Goal: Task Accomplishment & Management: Manage account settings

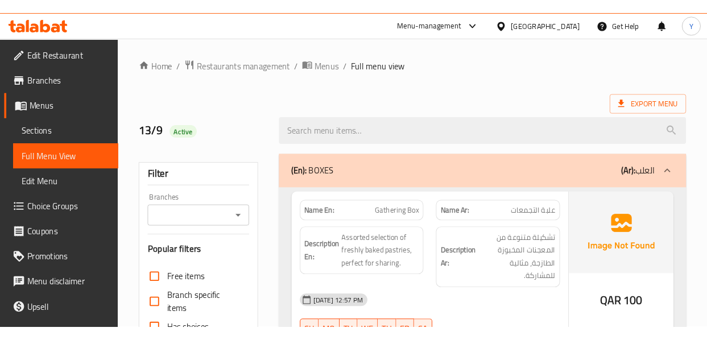
scroll to position [6041, 0]
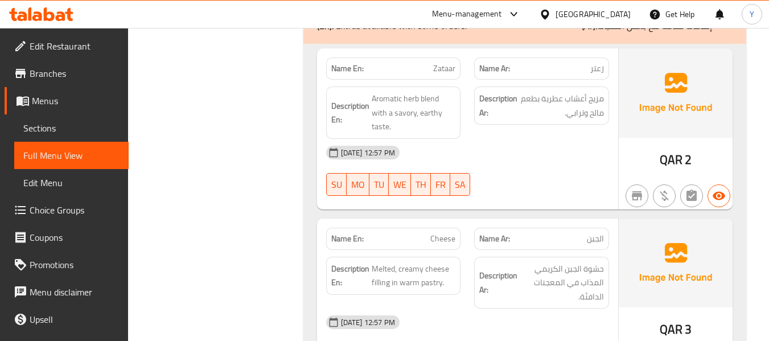
click at [504, 139] on div "13-09-2025 12:57 PM SU MO TU WE TH FR SA" at bounding box center [467, 171] width 296 height 64
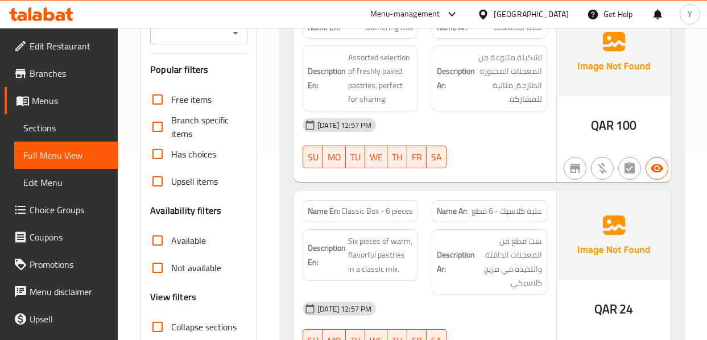
scroll to position [87, 0]
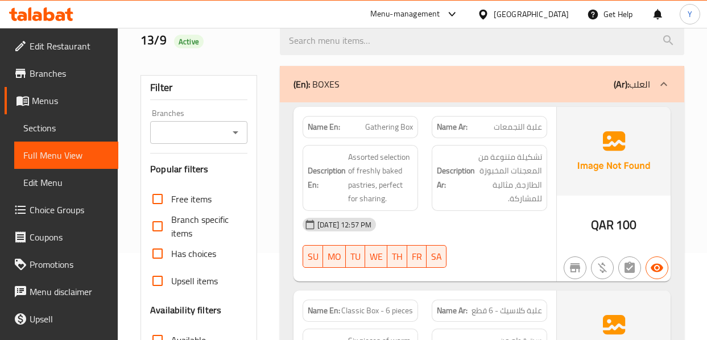
click at [473, 199] on h6 "Description Ar: تشكيلة متنوعة من المعجنات المخبوزة الطازجة، مثالية للمشاركة." at bounding box center [489, 178] width 105 height 56
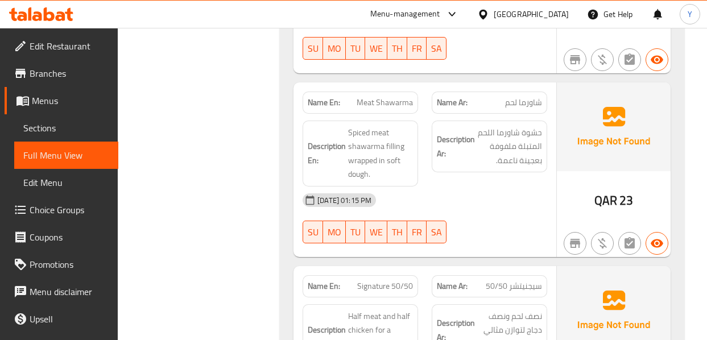
scroll to position [3933, 0]
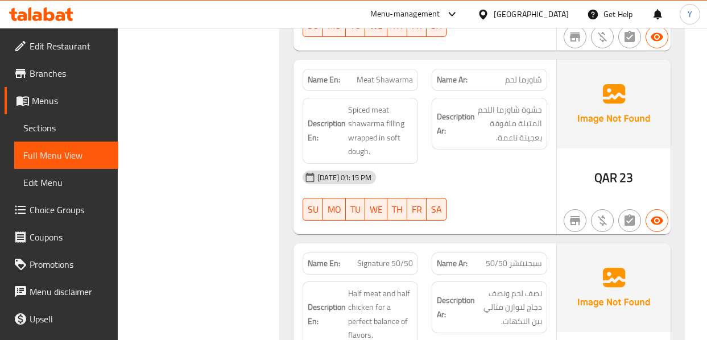
click at [509, 282] on div "Description Ar: نصف لحم ونصف دجاج لتوازن مثالي بين النكهات." at bounding box center [490, 308] width 116 height 52
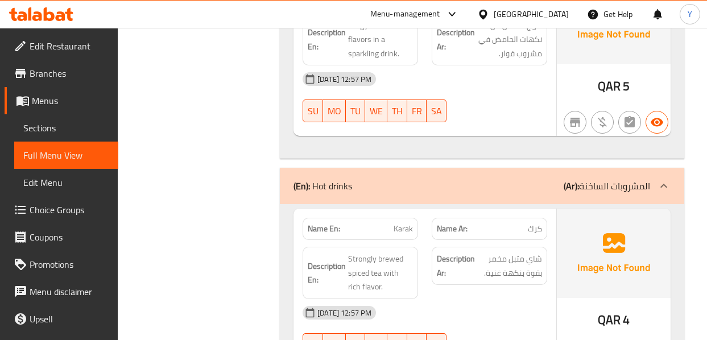
scroll to position [5481, 0]
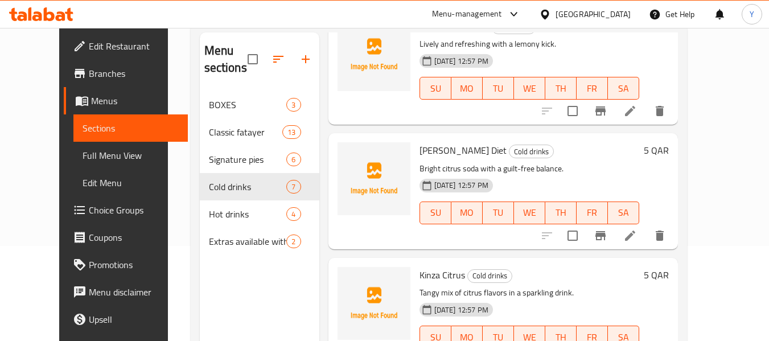
scroll to position [92, 0]
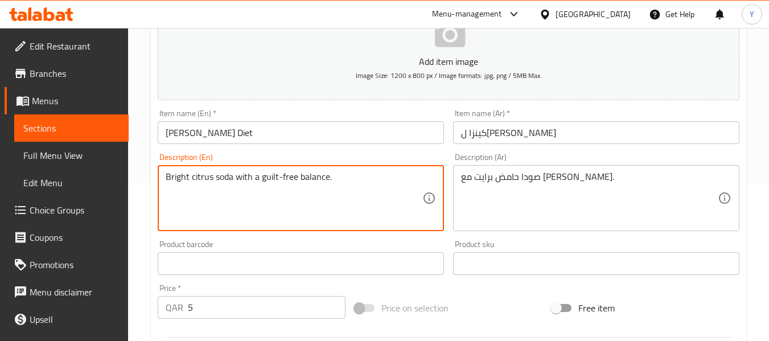
scroll to position [208, 0]
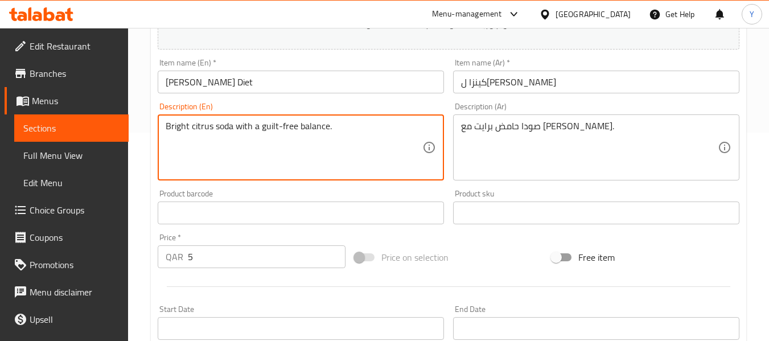
drag, startPoint x: 337, startPoint y: 336, endPoint x: 241, endPoint y: 137, distance: 221.7
type textarea "Bright citrus soda"
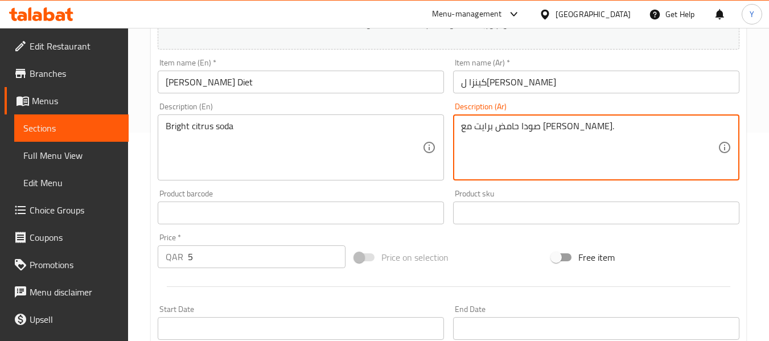
click at [573, 127] on textarea "صودا حامض برايت مع توازن جوليت فري." at bounding box center [589, 148] width 257 height 54
click at [539, 127] on textarea "صودا حمضيات برايت مع توازن جوليت فري." at bounding box center [589, 148] width 257 height 54
drag, startPoint x: 539, startPoint y: 127, endPoint x: 458, endPoint y: 129, distance: 81.4
click at [458, 129] on div "صودا حمضيات برايت مع توازن جوليت فري. Description (Ar)" at bounding box center [596, 147] width 286 height 66
type textarea "صودا حمضيات برايت."
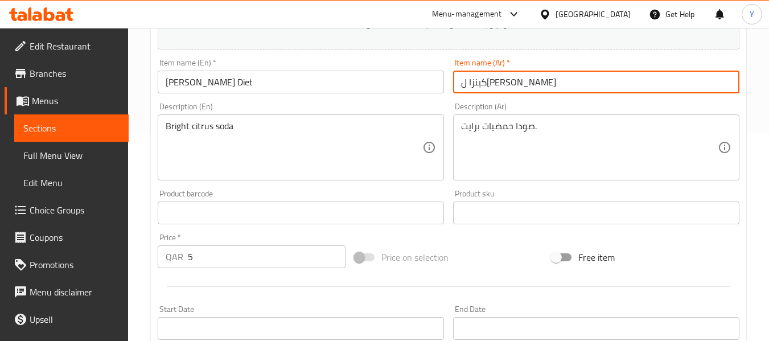
click at [527, 90] on input "كينزا ل[PERSON_NAME]" at bounding box center [596, 82] width 286 height 23
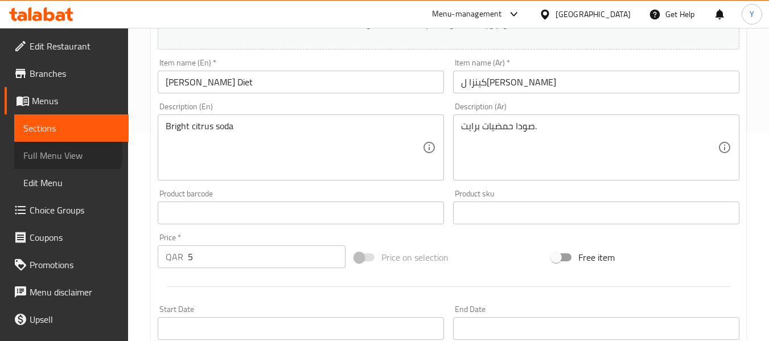
click at [28, 152] on span "Full Menu View" at bounding box center [71, 156] width 96 height 14
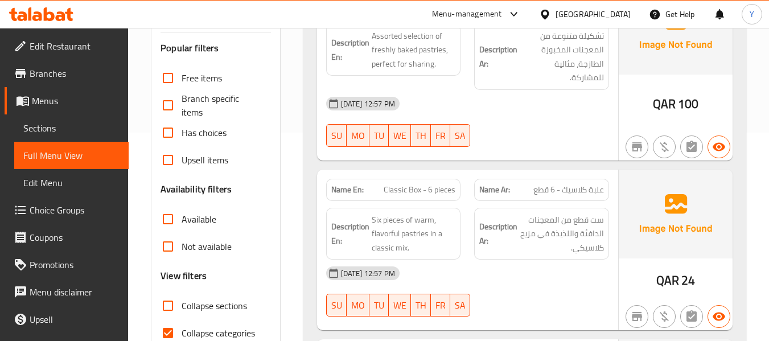
scroll to position [506, 0]
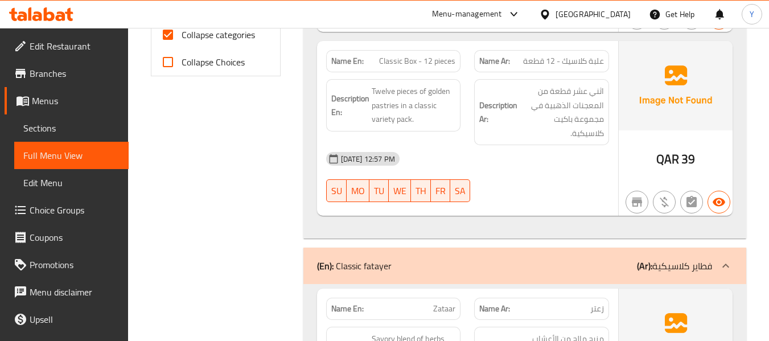
click at [168, 38] on input "Collapse categories" at bounding box center [167, 34] width 27 height 27
checkbox input "false"
click at [533, 55] on span "علبة كلاسيك - 12 قطعة" at bounding box center [563, 61] width 81 height 12
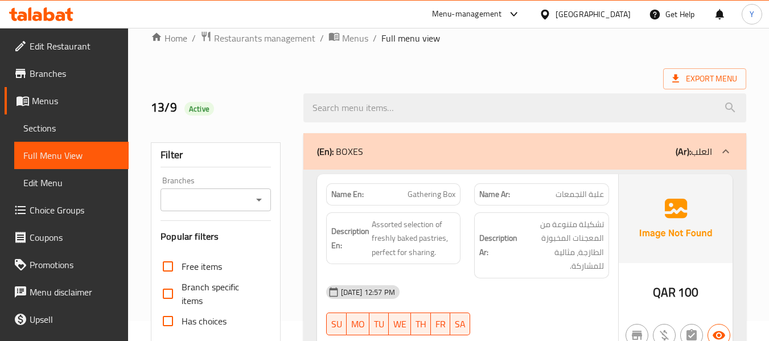
scroll to position [0, 0]
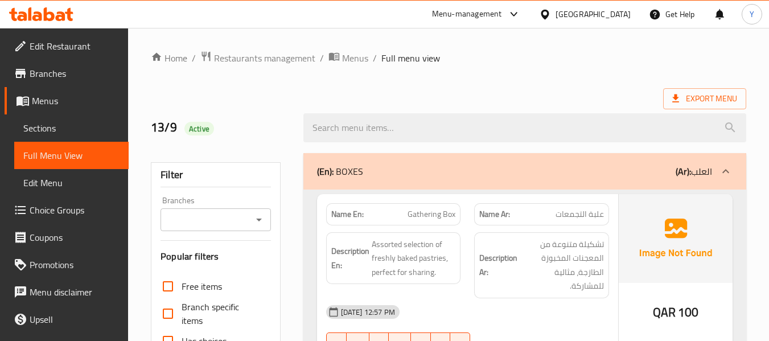
click at [493, 243] on h6 "Description Ar: تشكيلة متنوعة من المعجنات المخبوزة الطازجة، مثالية للمشاركة." at bounding box center [541, 265] width 125 height 56
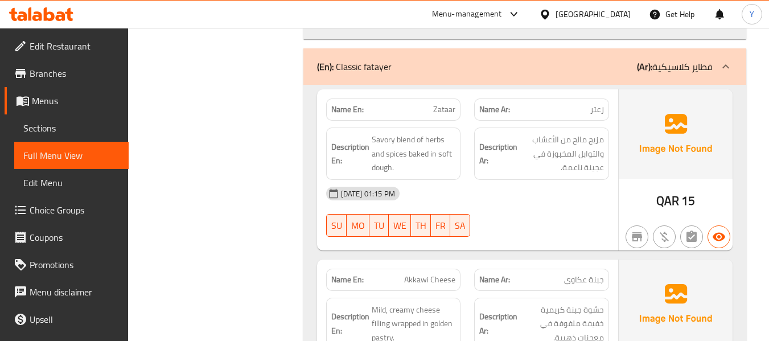
scroll to position [728, 0]
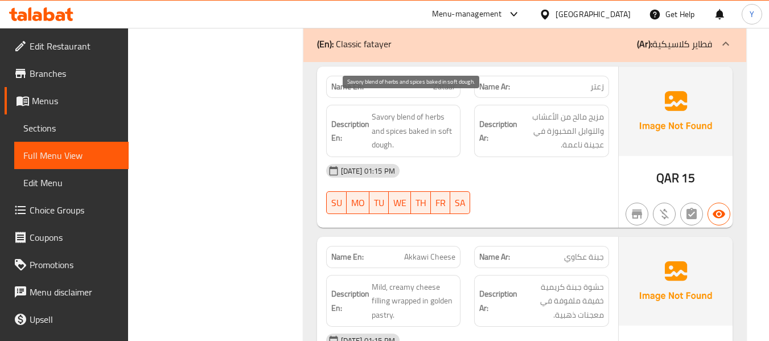
click at [385, 114] on span "Savory blend of herbs and spices baked in soft dough." at bounding box center [414, 131] width 84 height 42
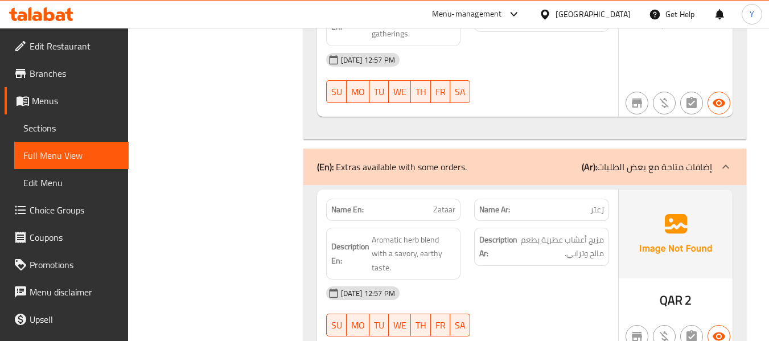
click at [499, 221] on div "Description Ar: مزيج أعشاب عطرية بطعم مالح وترابي." at bounding box center [541, 254] width 149 height 66
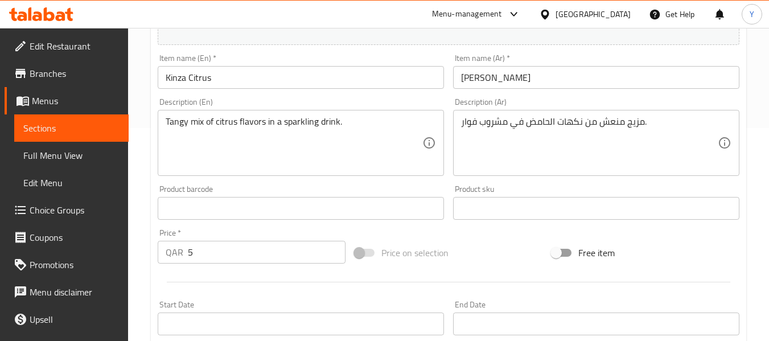
scroll to position [210, 0]
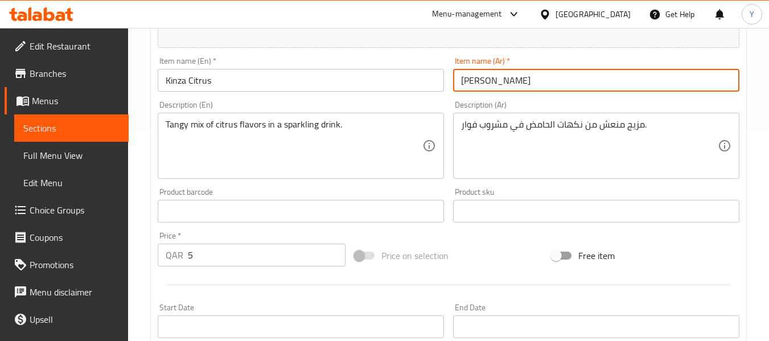
click at [482, 84] on input "[PERSON_NAME]" at bounding box center [596, 80] width 286 height 23
click at [478, 83] on input "[PERSON_NAME]" at bounding box center [596, 80] width 286 height 23
click at [462, 83] on input "كينزا حمض" at bounding box center [596, 80] width 286 height 23
click at [583, 79] on input "كينزا حمض" at bounding box center [596, 80] width 286 height 23
click at [475, 80] on input "كينزا حمضيات" at bounding box center [596, 80] width 286 height 23
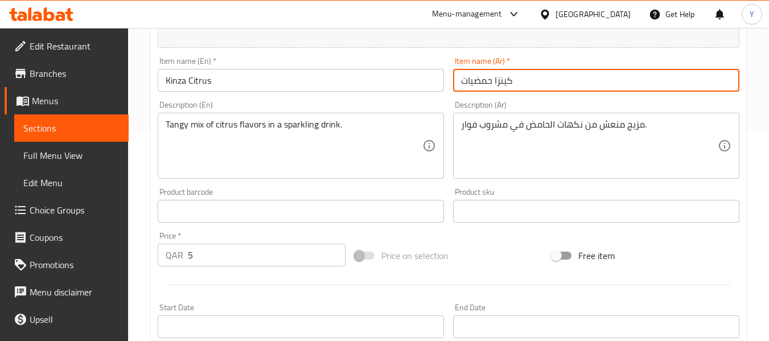
click at [475, 80] on input "كينزا حمضيات" at bounding box center [596, 80] width 286 height 23
type input "كينزا حمضيات"
click at [584, 85] on input "كينزا حمضيات" at bounding box center [596, 80] width 286 height 23
click at [480, 82] on input "كينزا حمضيات" at bounding box center [596, 80] width 286 height 23
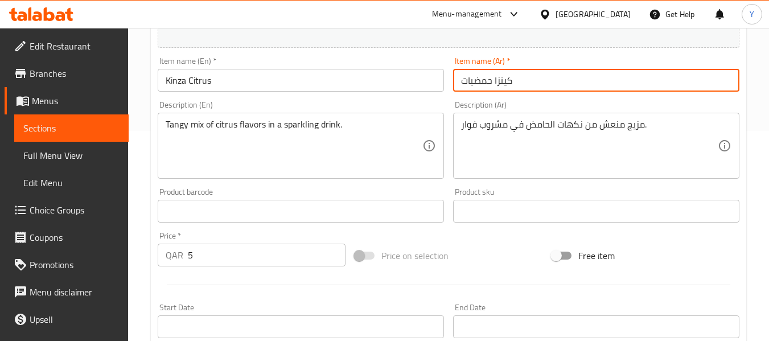
click at [480, 82] on input "كينزا حمضيات" at bounding box center [596, 80] width 286 height 23
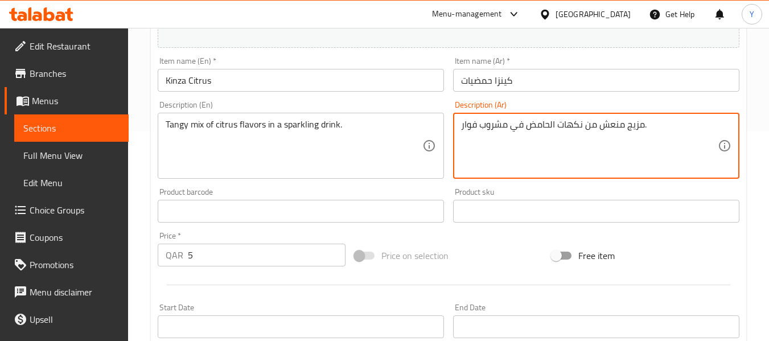
drag, startPoint x: 548, startPoint y: 125, endPoint x: 529, endPoint y: 126, distance: 18.9
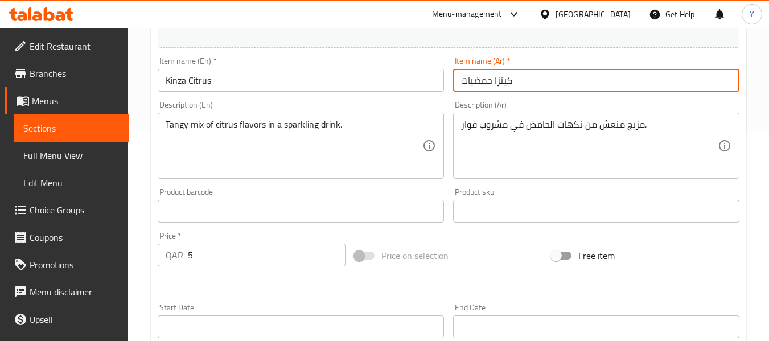
click at [564, 76] on input "كينزا حمضيات" at bounding box center [596, 80] width 286 height 23
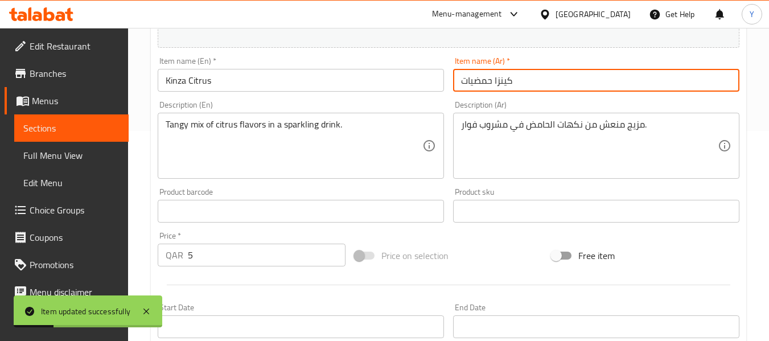
click at [79, 162] on span "Full Menu View" at bounding box center [71, 156] width 96 height 14
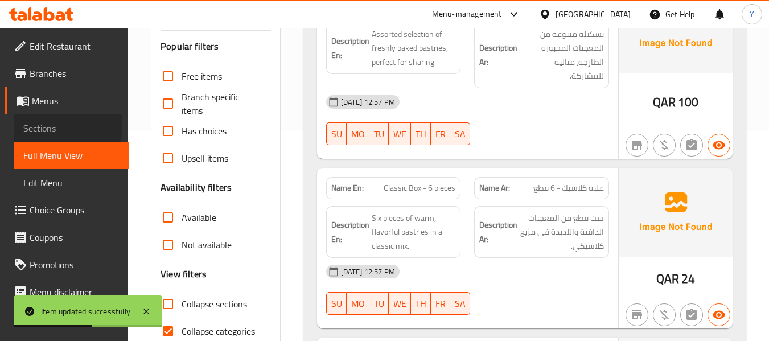
click at [43, 126] on span "Sections" at bounding box center [71, 128] width 96 height 14
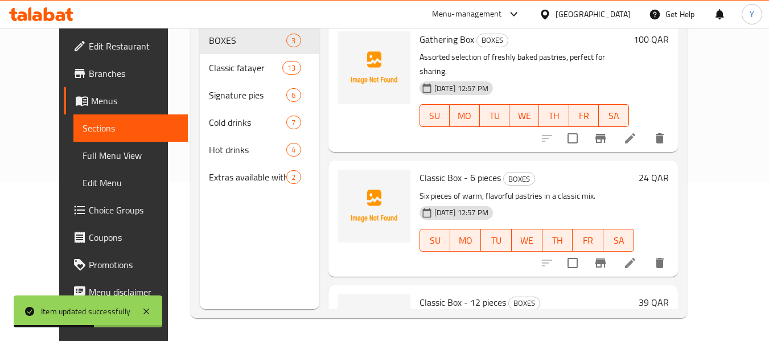
scroll to position [159, 0]
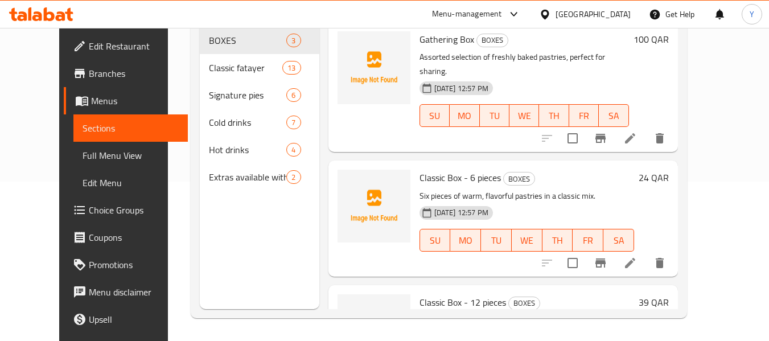
click at [233, 273] on div "Menu sections BOXES 3 Classic fatayer 13 Signature pies 6 Cold drinks 7 Hot dri…" at bounding box center [259, 138] width 119 height 341
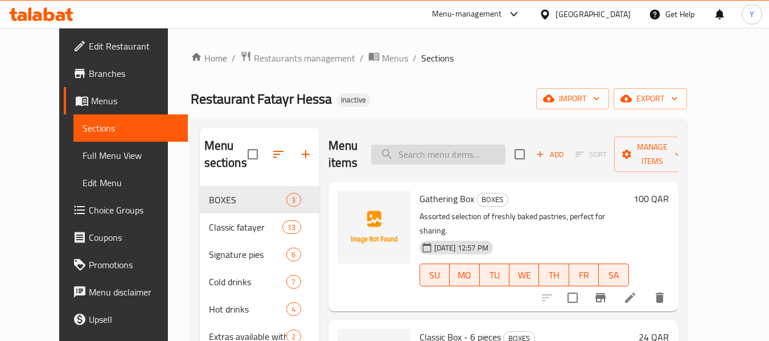
click at [441, 156] on input "search" at bounding box center [438, 155] width 134 height 20
paste input "Tangy strained yogurt spread"
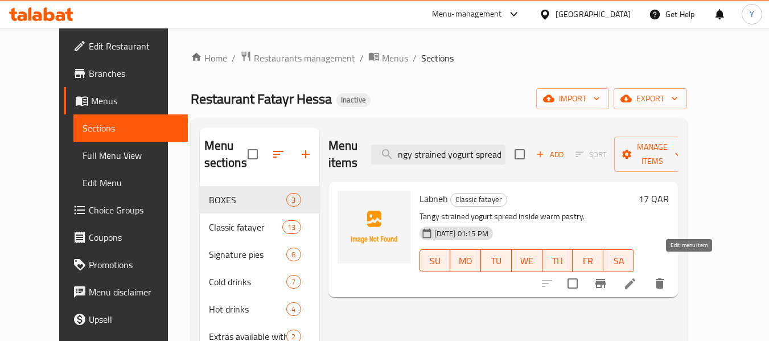
type input "Tangy strained yogurt spread"
click at [637, 277] on icon at bounding box center [630, 284] width 14 height 14
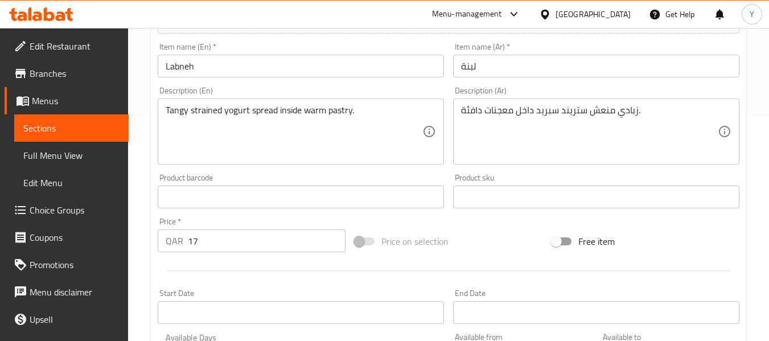
scroll to position [226, 0]
click at [238, 180] on div "Product barcode Product barcode" at bounding box center [301, 189] width 286 height 35
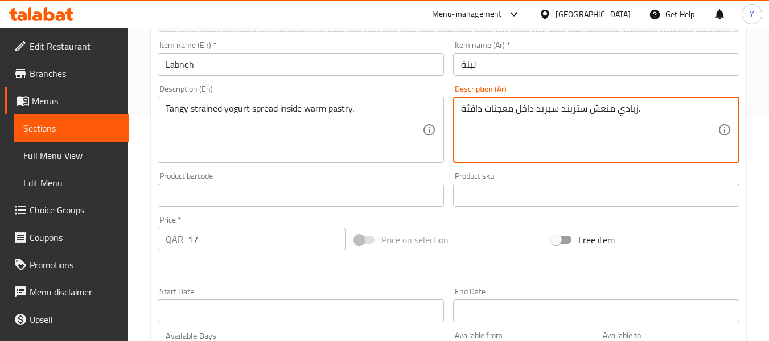
drag, startPoint x: 636, startPoint y: 110, endPoint x: 536, endPoint y: 109, distance: 99.6
click at [536, 109] on textarea "زبادي منعش ستريند سبريد داخل معجنات دافئة." at bounding box center [589, 130] width 257 height 54
paste textarea "بريد زبادي مصفى منعش"
type textarea "[PERSON_NAME] مصفى منعش داخل معجنات دافئة."
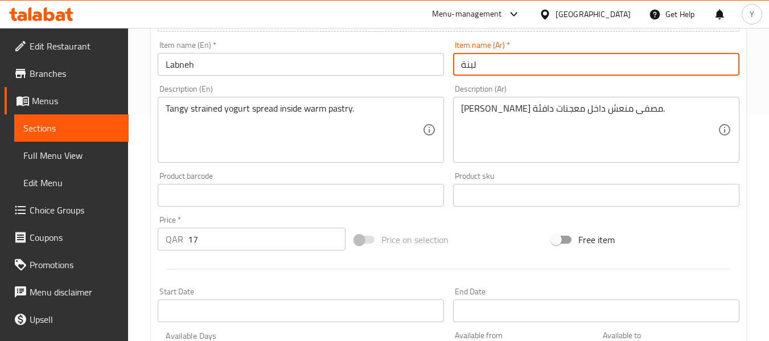
click at [589, 71] on input "لبنة" at bounding box center [596, 64] width 286 height 23
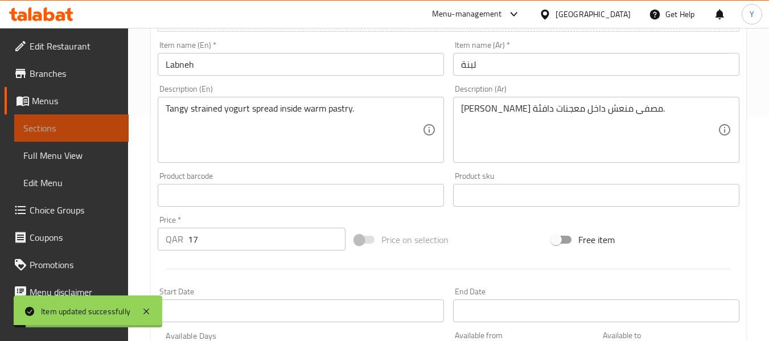
click at [92, 132] on span "Sections" at bounding box center [71, 128] width 96 height 14
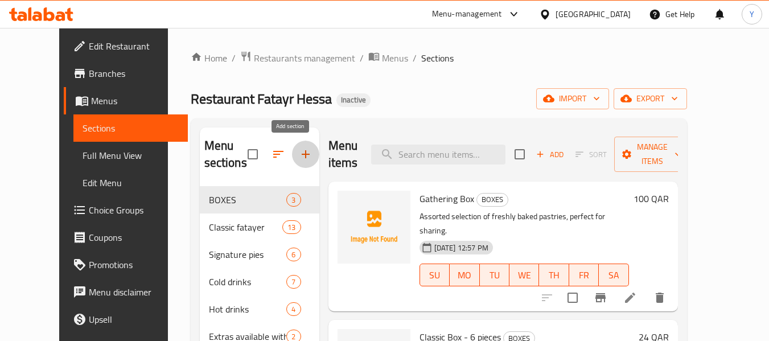
click at [299, 158] on icon "button" at bounding box center [306, 154] width 14 height 14
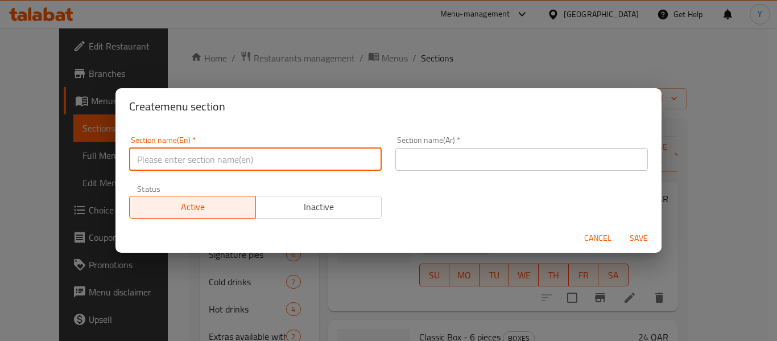
click at [290, 158] on input "text" at bounding box center [255, 159] width 253 height 23
paste input "Side dishes"
type input "Side dishes"
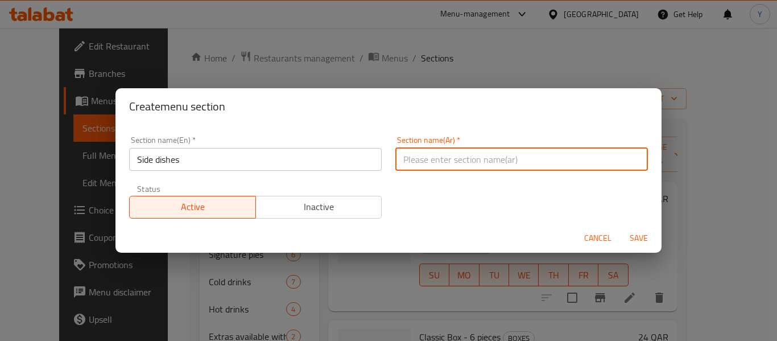
click at [478, 160] on input "text" at bounding box center [521, 159] width 253 height 23
type input "الأطباق الجانبية:"
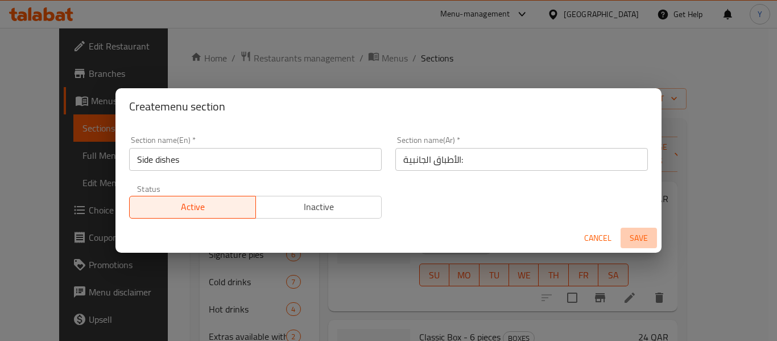
click at [640, 238] on span "Save" at bounding box center [638, 238] width 27 height 14
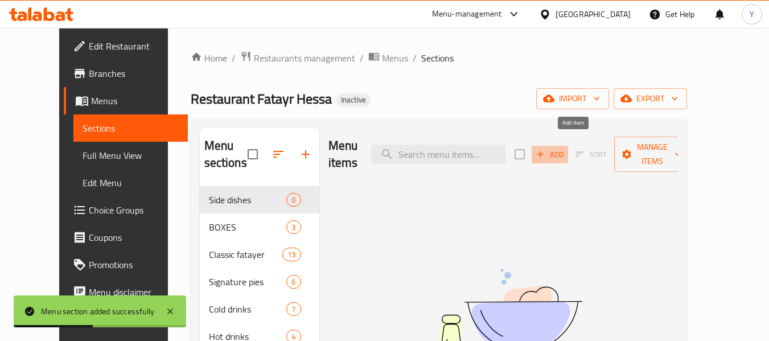
click at [565, 150] on span "Add" at bounding box center [549, 154] width 31 height 13
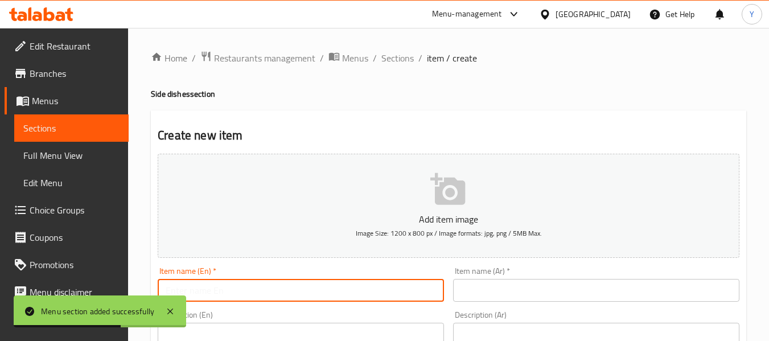
paste input "Side dishes"
type input "Side dishes"
click at [336, 286] on input "Side dishes" at bounding box center [301, 290] width 286 height 23
paste input "French Fries"
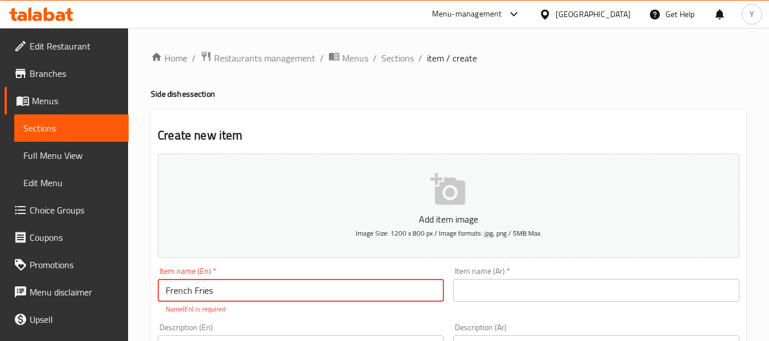
type input "French Fries"
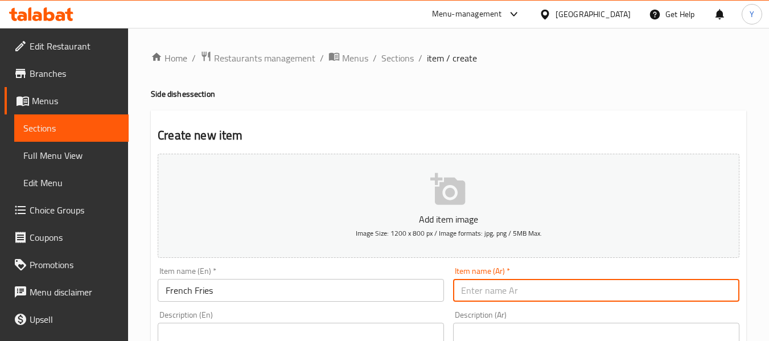
click at [497, 295] on input "text" at bounding box center [596, 290] width 286 height 23
type input "ا"
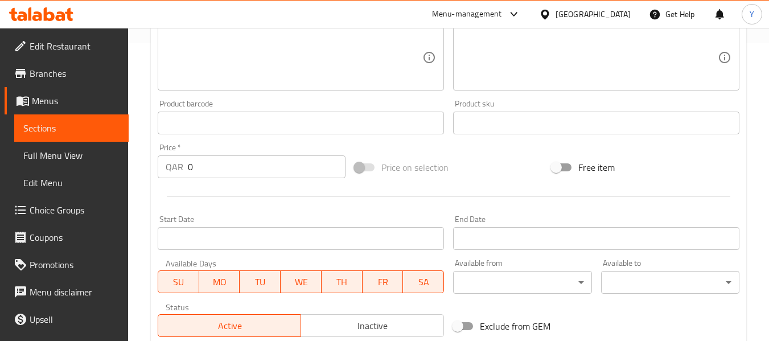
scroll to position [161, 0]
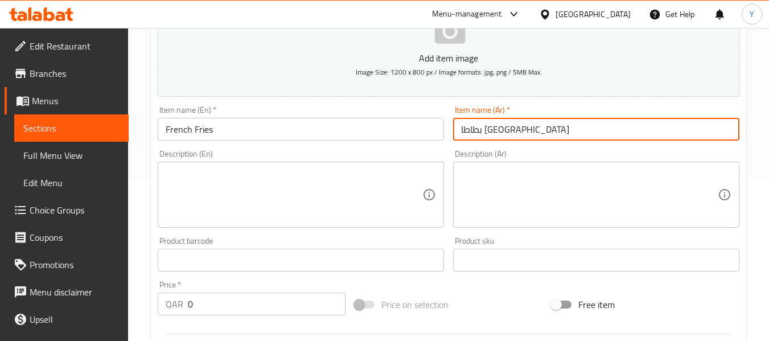
type input "بطاطا [GEOGRAPHIC_DATA]"
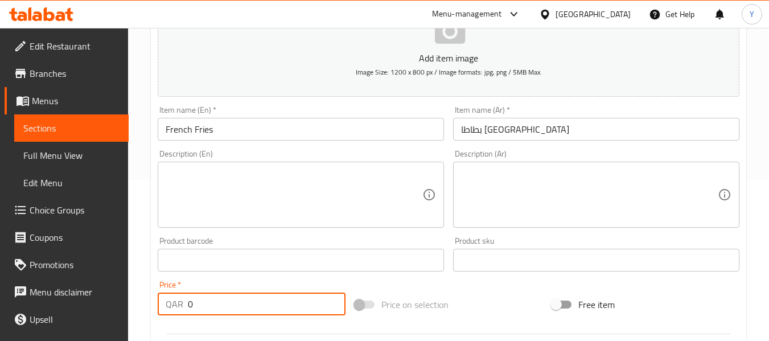
drag, startPoint x: 263, startPoint y: 309, endPoint x: 127, endPoint y: 319, distance: 136.3
click at [127, 319] on div "Edit Restaurant Branches Menus Sections Full Menu View Edit Menu Choice Groups …" at bounding box center [384, 255] width 769 height 776
type input "8"
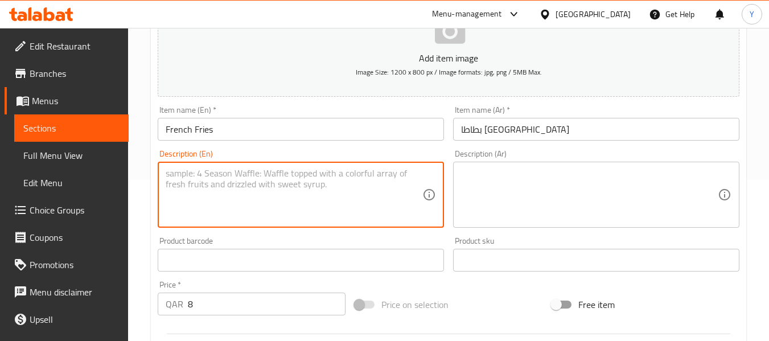
click at [254, 205] on textarea at bounding box center [294, 195] width 257 height 54
paste textarea "Crispy golden potato fries served hot and crunchy."
type textarea "Crispy golden potato fries served hot and crunchy."
click at [517, 172] on textarea at bounding box center [589, 195] width 257 height 54
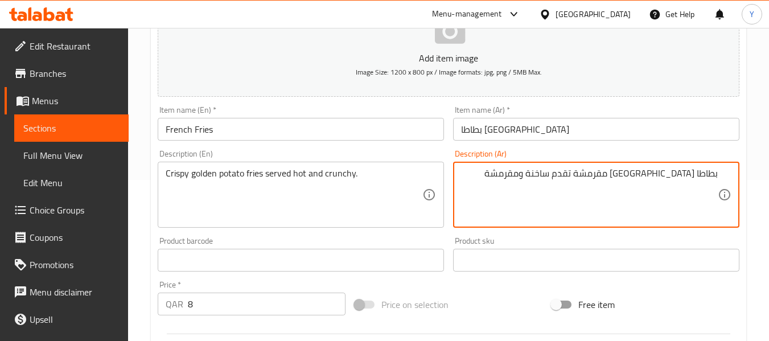
type textarea "بطاطا مقلية مقرمشة تقدم ساخنة ومقرمشة"
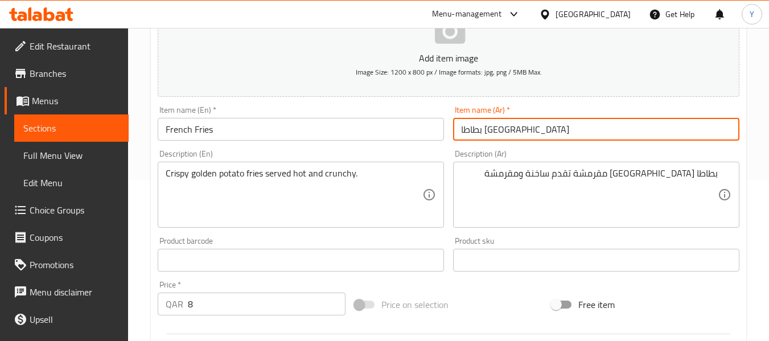
click at [579, 133] on input "بطاطا [GEOGRAPHIC_DATA]" at bounding box center [596, 129] width 286 height 23
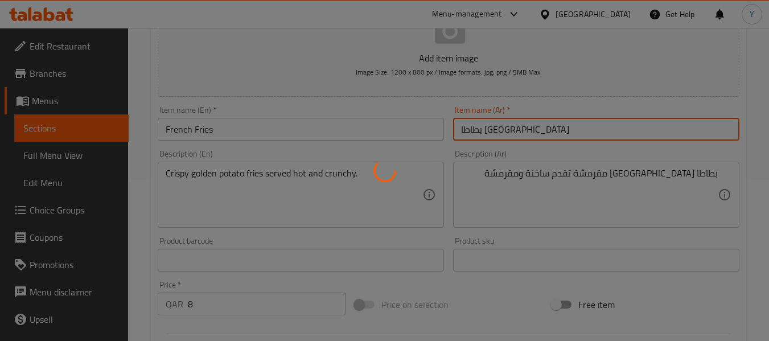
type input "0"
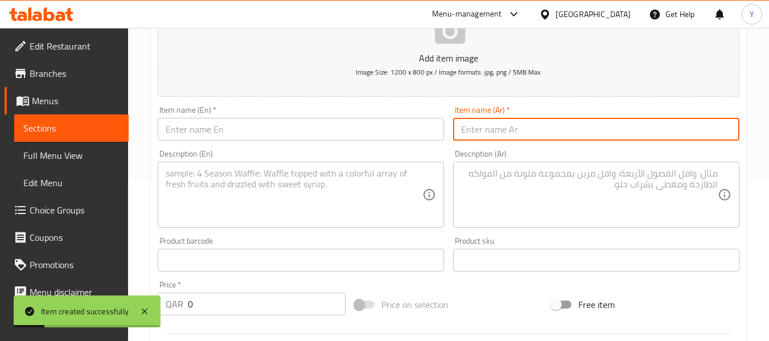
click at [92, 129] on span "Sections" at bounding box center [71, 128] width 96 height 14
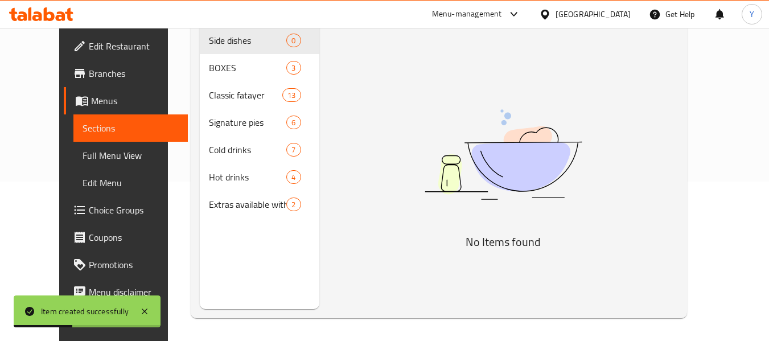
scroll to position [101, 0]
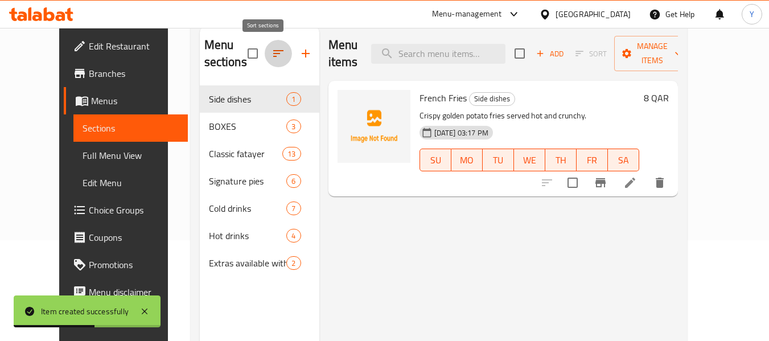
click at [271, 55] on icon "button" at bounding box center [278, 54] width 14 height 14
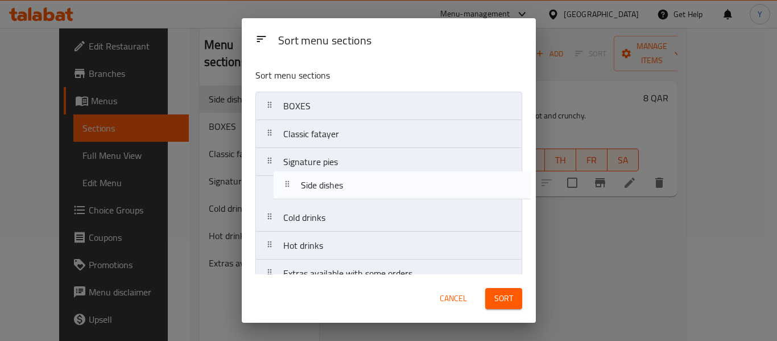
drag, startPoint x: 324, startPoint y: 111, endPoint x: 342, endPoint y: 193, distance: 84.4
click at [342, 193] on nav "Side dishes BOXES Classic fatayer Signature pies Cold drinks Hot drinks Extras …" at bounding box center [388, 190] width 267 height 196
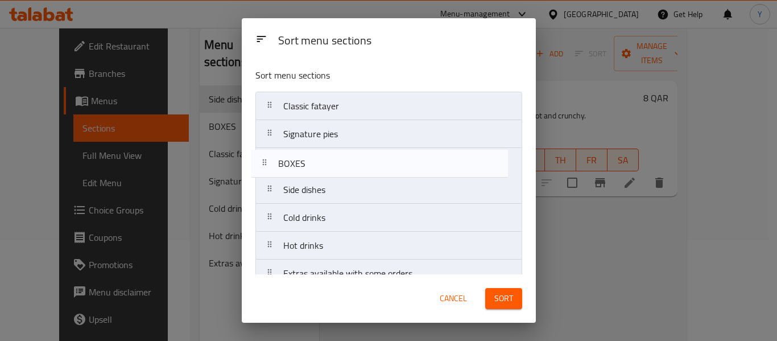
drag, startPoint x: 305, startPoint y: 104, endPoint x: 300, endPoint y: 164, distance: 60.5
click at [300, 164] on nav "BOXES Classic fatayer Signature pies Side dishes Cold drinks Hot drinks Extras …" at bounding box center [388, 190] width 267 height 196
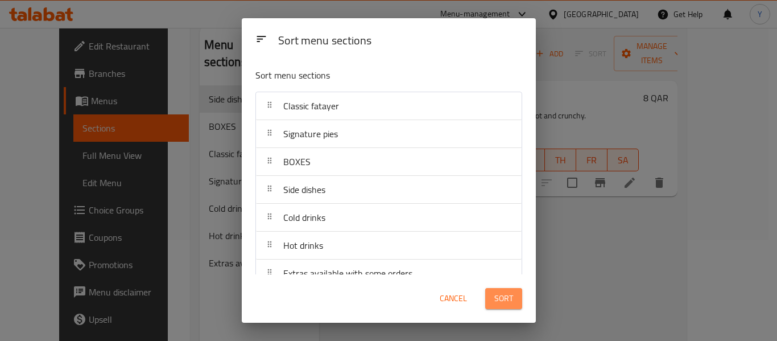
click at [508, 299] on span "Sort" at bounding box center [503, 298] width 19 height 14
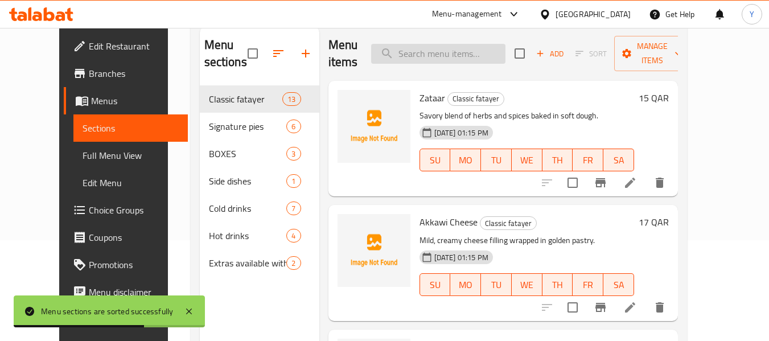
click at [475, 61] on input "search" at bounding box center [438, 54] width 134 height 20
paste input "French Fries"
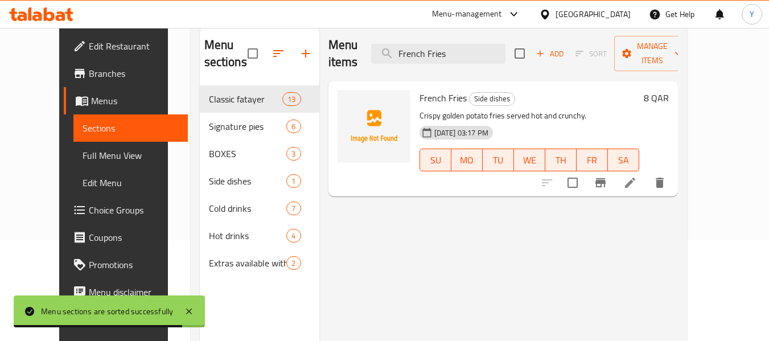
type input "French Fries"
click at [637, 176] on icon at bounding box center [630, 183] width 14 height 14
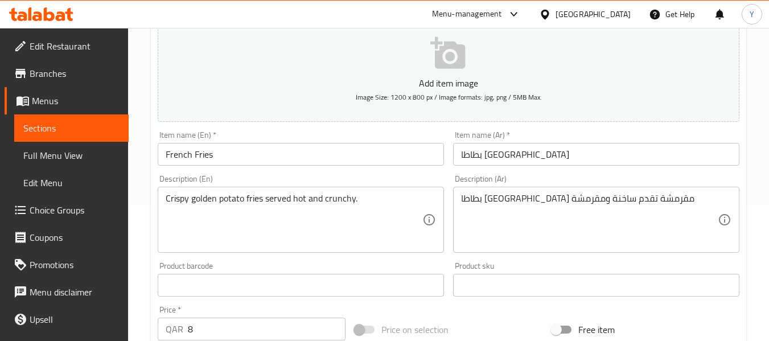
scroll to position [134, 0]
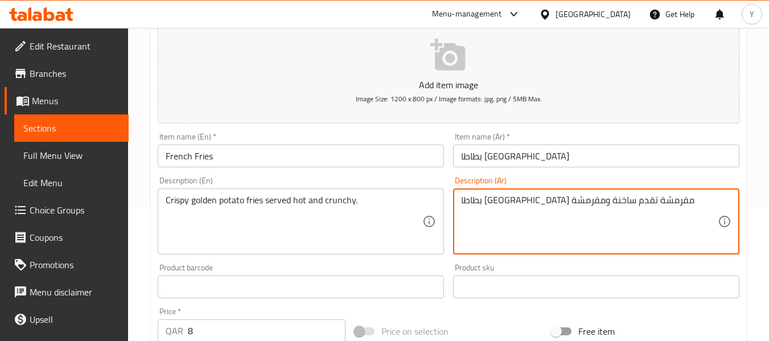
click at [581, 199] on textarea "بطاطا مقلية مقرمشة تقدم ساخنة ومقرمشة" at bounding box center [589, 222] width 257 height 54
click at [607, 199] on textarea "بطاطا مقلية `ذهبية مقرمشة تقدم ساخنة ومقرمشة" at bounding box center [589, 222] width 257 height 54
type textarea "بطاطا [GEOGRAPHIC_DATA] ذهبية مقرمشة تقدم ساخنة ومقرمشة"
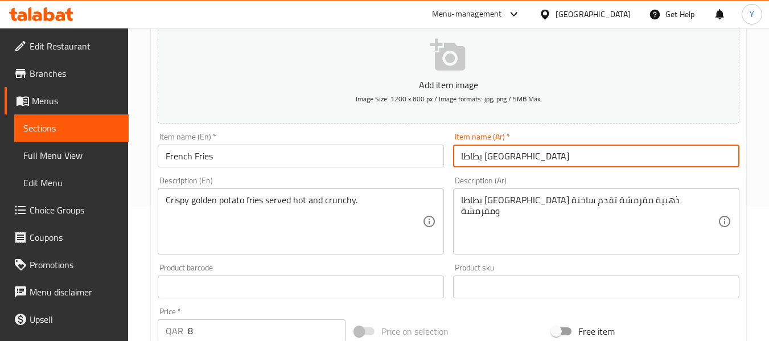
click at [641, 166] on input "بطاطا [GEOGRAPHIC_DATA]" at bounding box center [596, 156] width 286 height 23
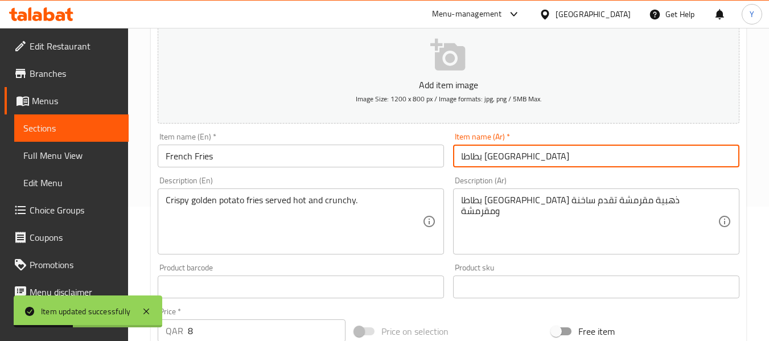
click at [69, 133] on span "Sections" at bounding box center [71, 128] width 96 height 14
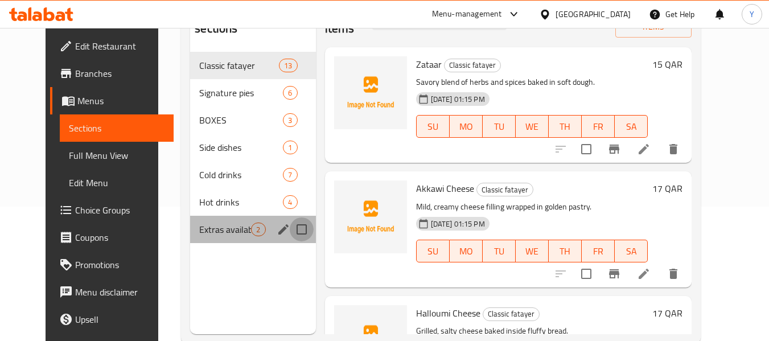
click at [290, 229] on input "Menu sections" at bounding box center [302, 229] width 24 height 24
checkbox input "true"
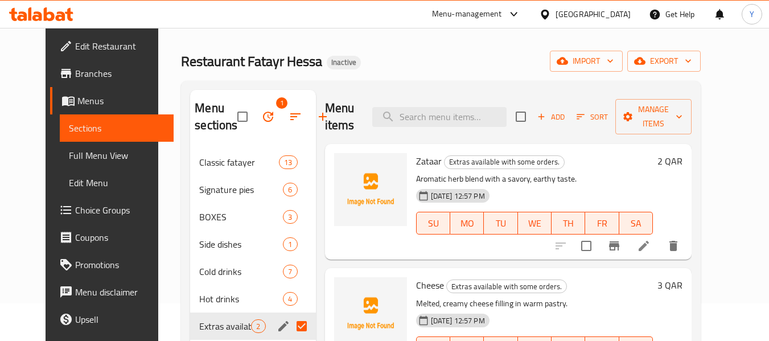
scroll to position [36, 0]
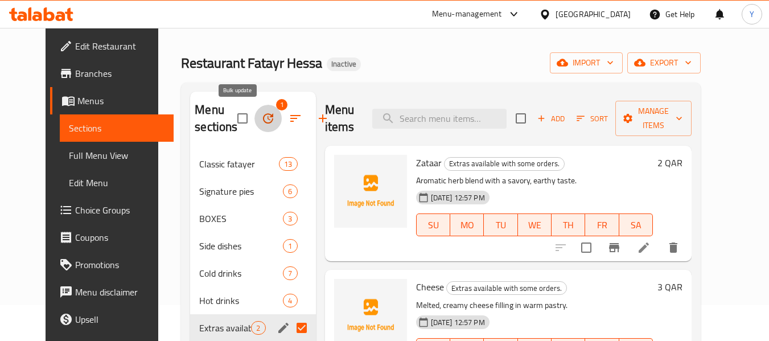
click at [263, 115] on icon "button" at bounding box center [268, 118] width 10 height 10
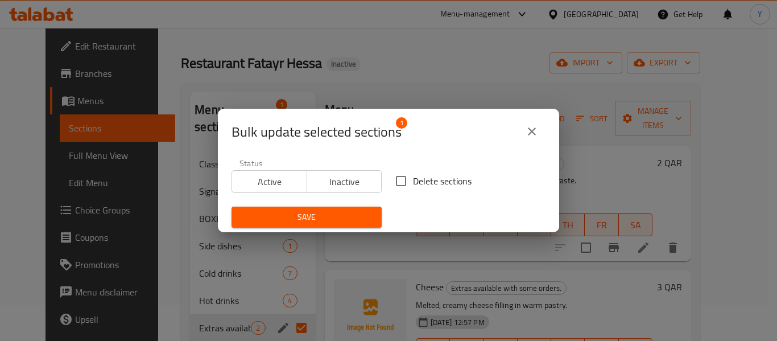
click at [345, 182] on span "Inactive" at bounding box center [345, 182] width 66 height 17
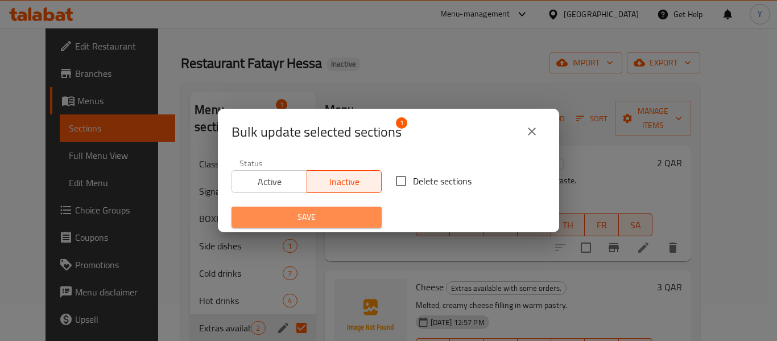
click at [348, 222] on span "Save" at bounding box center [307, 217] width 132 height 14
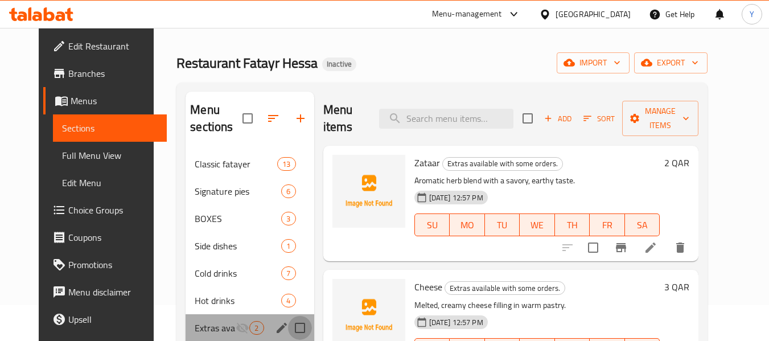
click at [288, 331] on input "Menu sections" at bounding box center [300, 328] width 24 height 24
checkbox input "true"
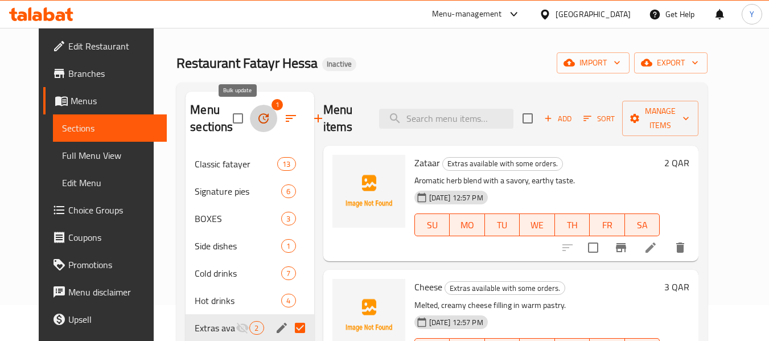
click at [257, 120] on icon "button" at bounding box center [264, 119] width 14 height 14
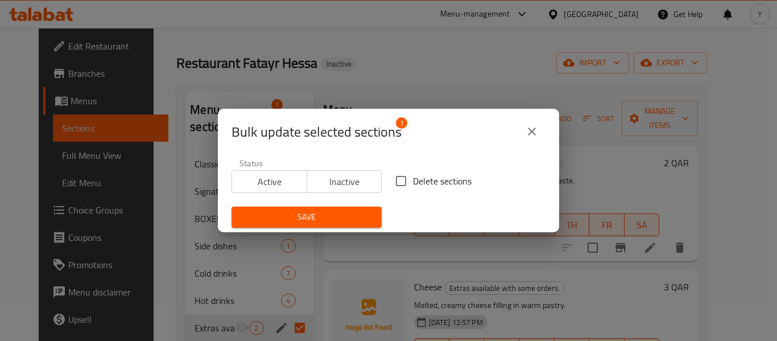
click at [413, 188] on span "Delete sections" at bounding box center [442, 181] width 59 height 14
click at [411, 189] on input "Delete sections" at bounding box center [401, 181] width 24 height 24
checkbox input "true"
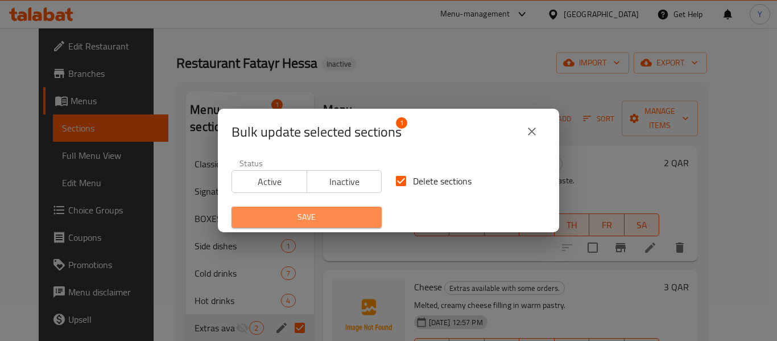
click at [331, 216] on span "Save" at bounding box center [307, 217] width 132 height 14
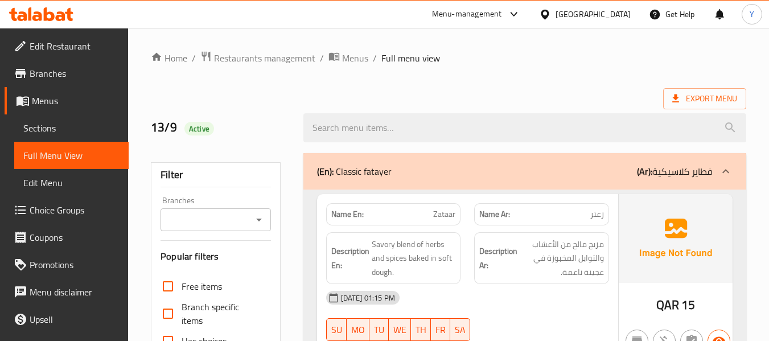
scroll to position [298, 0]
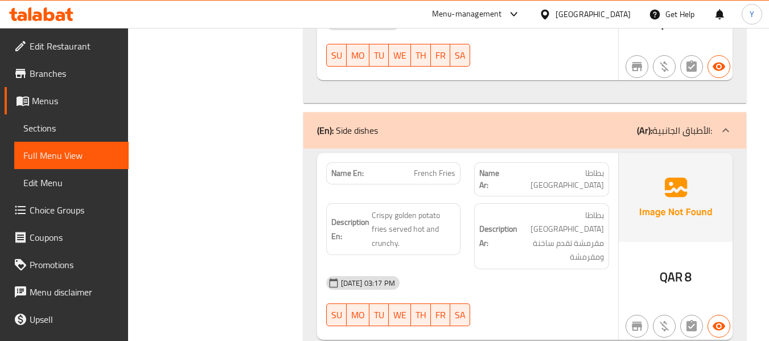
scroll to position [4056, 0]
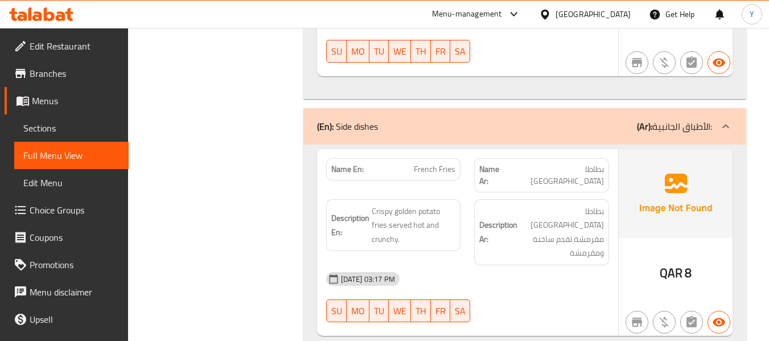
click at [432, 163] on span "French Fries" at bounding box center [435, 169] width 42 height 12
copy span "French Fries"
click at [409, 204] on span "Crispy golden potato fries served hot and crunchy." at bounding box center [414, 225] width 84 height 42
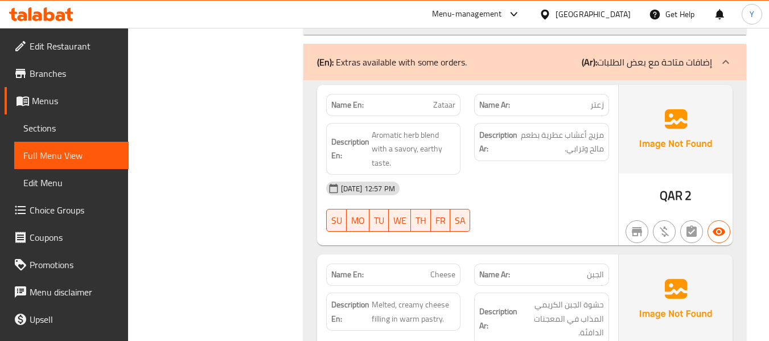
scroll to position [6261, 0]
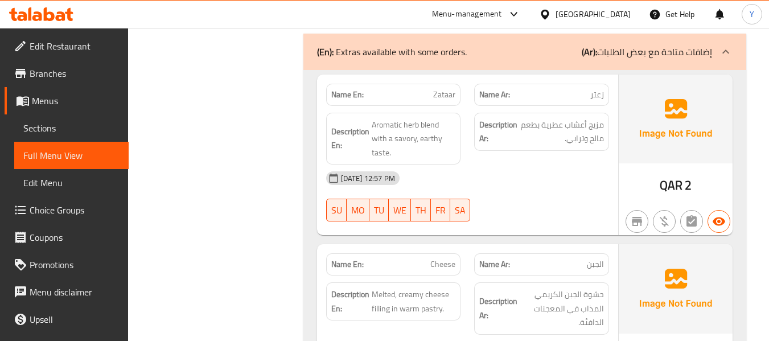
click at [424, 164] on div "[DATE] 12:57 PM" at bounding box center [467, 177] width 296 height 27
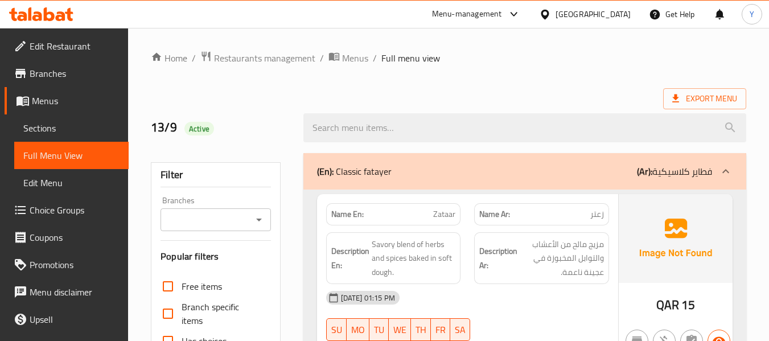
scroll to position [576, 0]
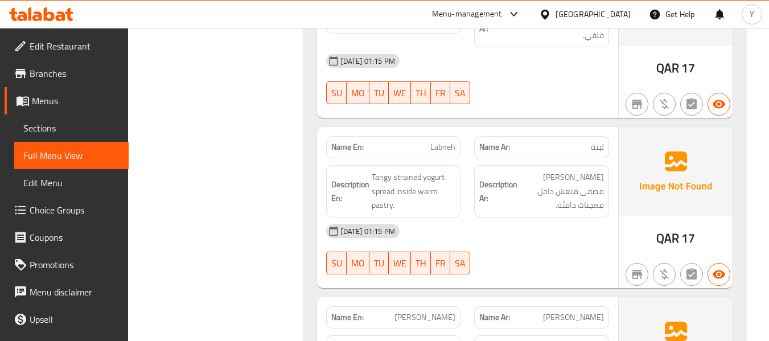
click at [507, 136] on div "Name Ar: لبنة" at bounding box center [541, 147] width 135 height 22
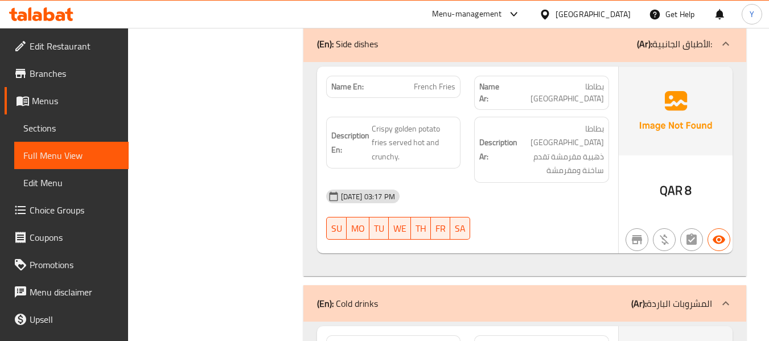
scroll to position [0, 0]
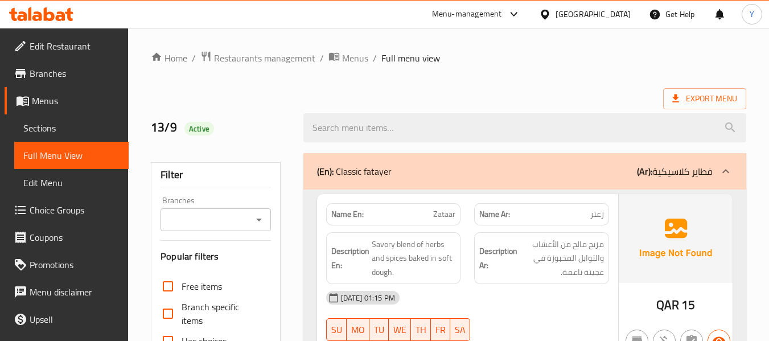
click at [534, 324] on div "13-09-2025 01:15 PM SU MO TU WE TH FR SA" at bounding box center [467, 316] width 296 height 64
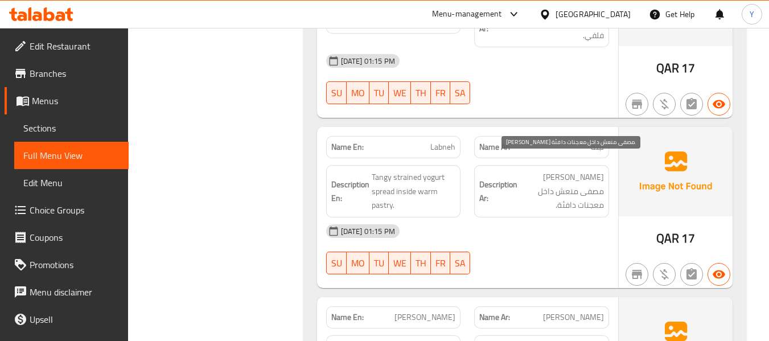
click at [556, 170] on span "[PERSON_NAME] مصفى منعش داخل معجنات دافئة." at bounding box center [561, 191] width 84 height 42
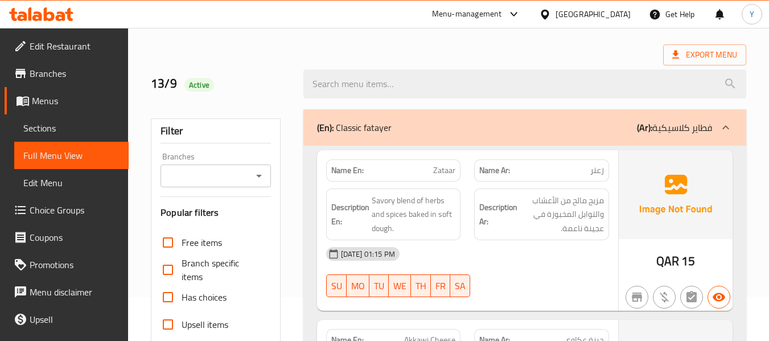
scroll to position [0, 0]
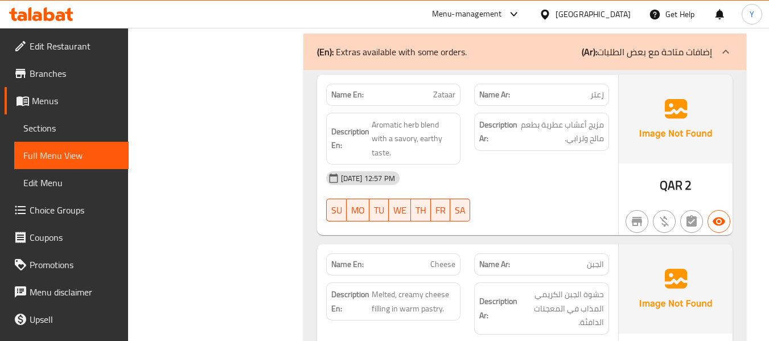
scroll to position [4576, 0]
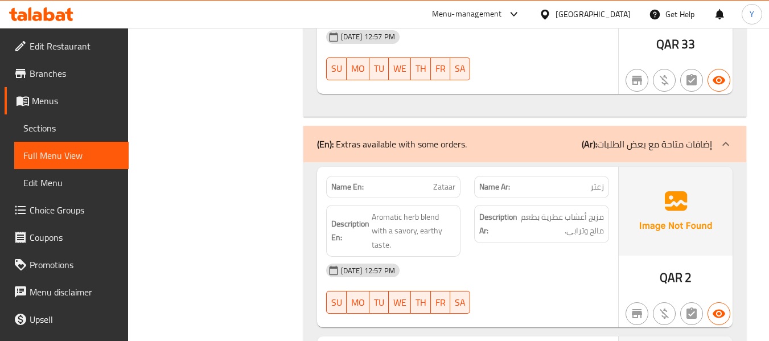
scroll to position [6157, 0]
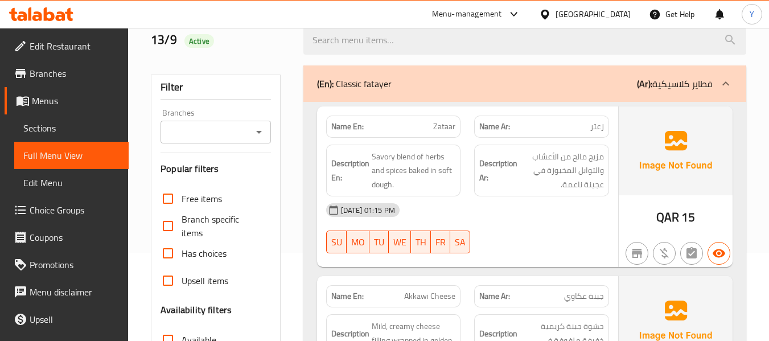
scroll to position [386, 0]
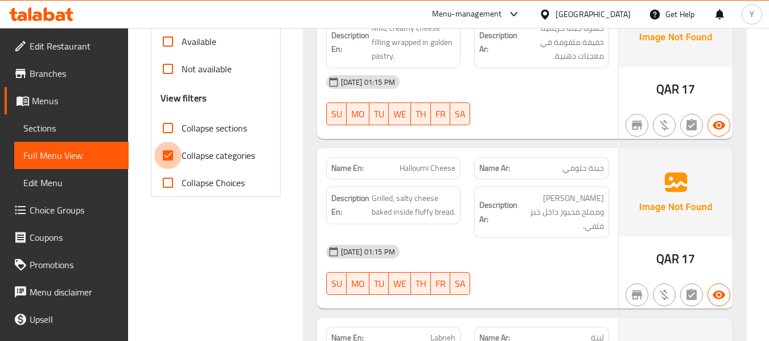
click at [164, 155] on input "Collapse categories" at bounding box center [167, 155] width 27 height 27
checkbox input "false"
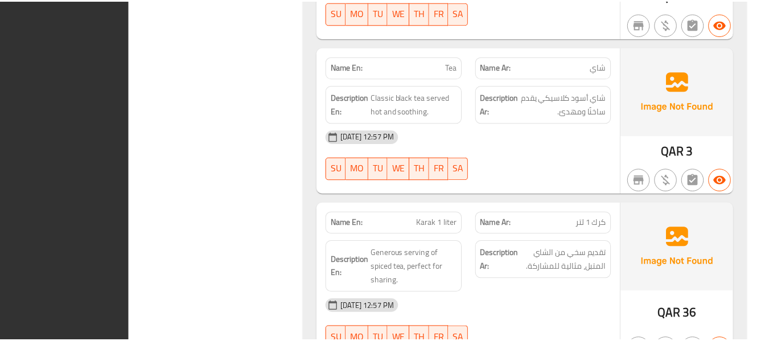
scroll to position [5830, 0]
